Goal: Task Accomplishment & Management: Manage account settings

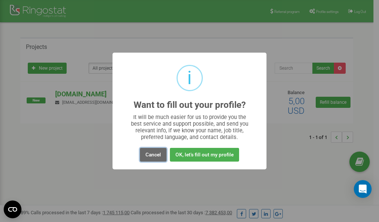
click at [154, 155] on button "Cancel" at bounding box center [153, 155] width 27 height 14
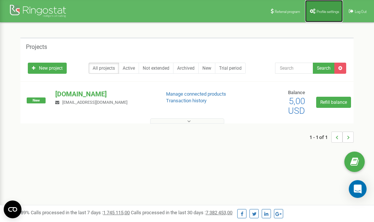
click at [324, 11] on span "Profile settings" at bounding box center [327, 12] width 23 height 4
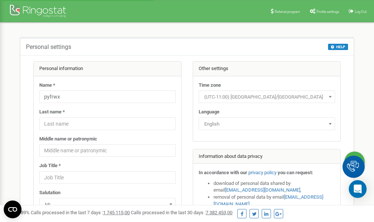
scroll to position [37, 0]
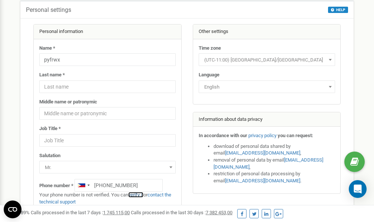
click at [140, 195] on link "verify it" at bounding box center [135, 195] width 15 height 6
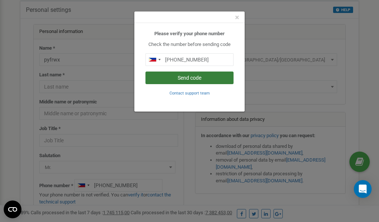
click at [200, 77] on button "Send code" at bounding box center [190, 78] width 88 height 13
